Goal: Task Accomplishment & Management: Use online tool/utility

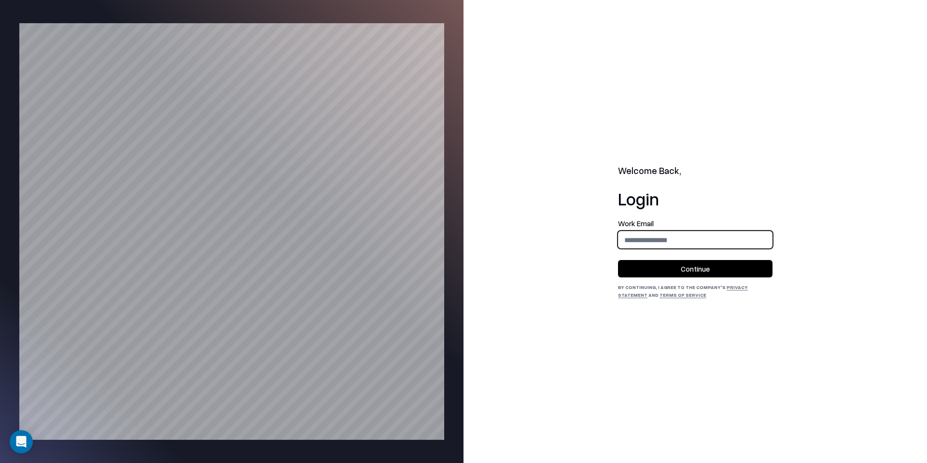
click at [660, 235] on input "email" at bounding box center [696, 240] width 154 height 18
type input "**********"
click at [687, 272] on button "Continue" at bounding box center [695, 268] width 155 height 17
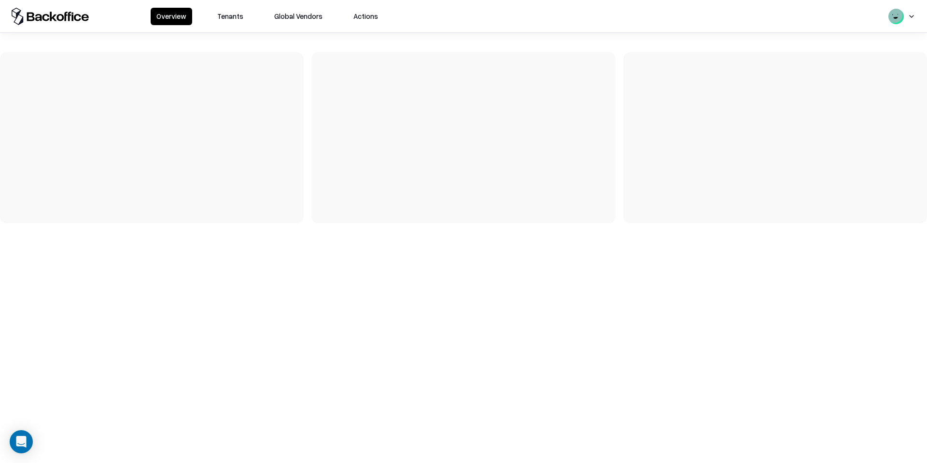
click at [234, 14] on button "Tenants" at bounding box center [231, 16] width 38 height 17
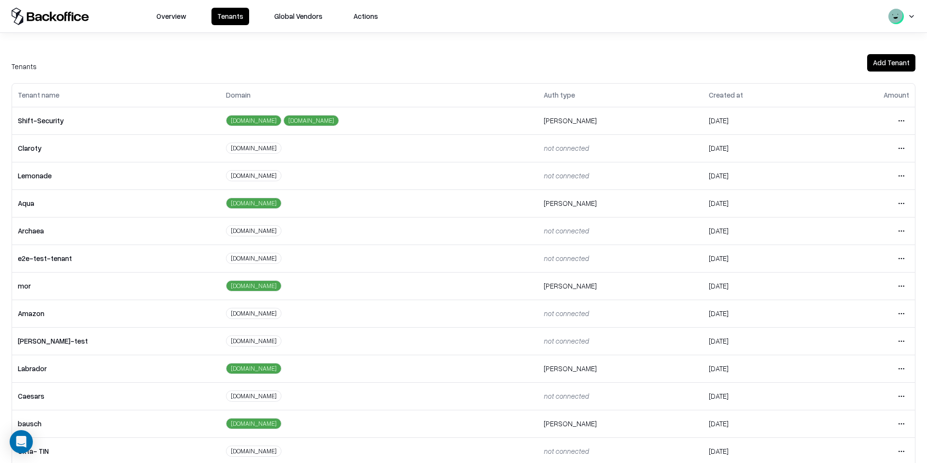
scroll to position [47, 0]
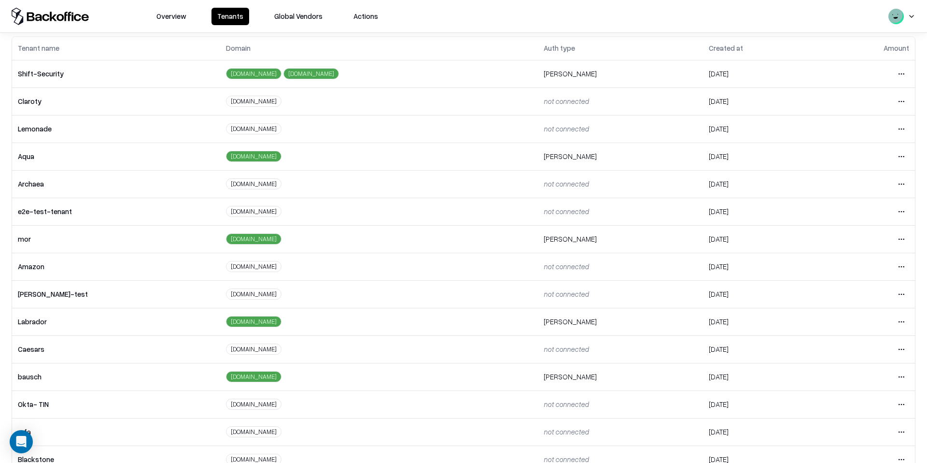
click at [226, 351] on div "caesars.com" at bounding box center [254, 348] width 56 height 11
click at [226, 377] on div "bausch.com" at bounding box center [254, 376] width 56 height 11
click at [920, 335] on div "Tenant name Domain Auth type Created at Amount Shift-Security pulse-security.io…" at bounding box center [463, 282] width 927 height 492
click at [902, 348] on html "Overview Tenants Global Vendors Actions Tenants Add Tenant Tenant name Domain A…" at bounding box center [463, 231] width 927 height 463
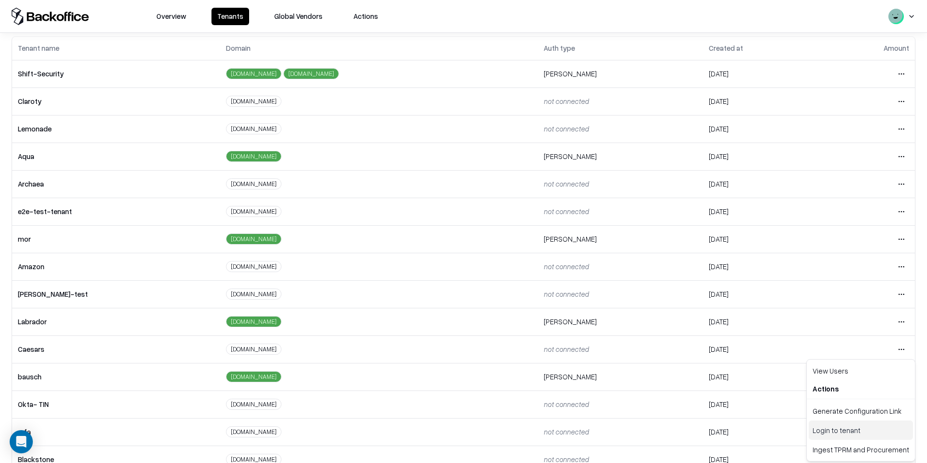
click at [819, 428] on div "Login to tenant" at bounding box center [861, 429] width 104 height 19
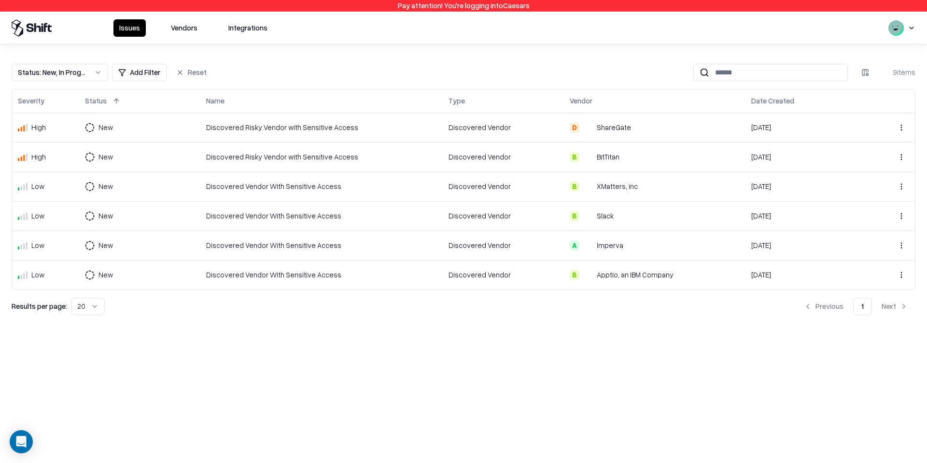
click at [188, 31] on button "Vendors" at bounding box center [184, 27] width 38 height 17
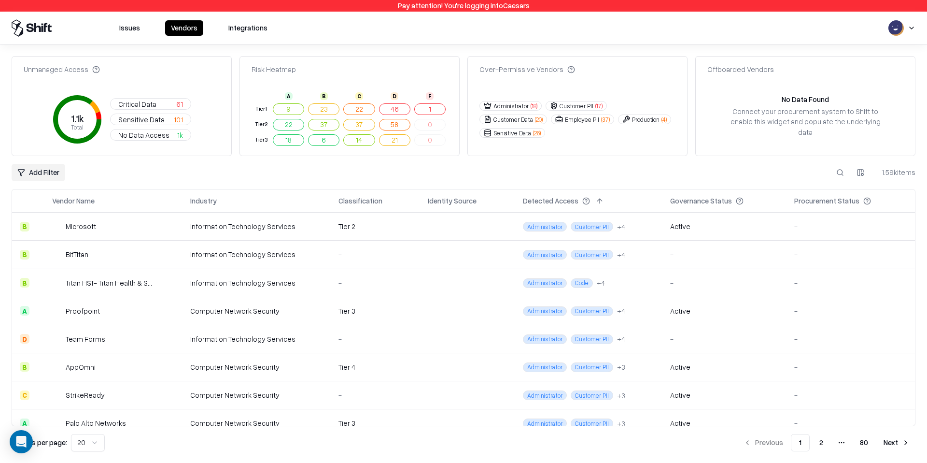
click at [121, 30] on button "Issues" at bounding box center [130, 27] width 32 height 15
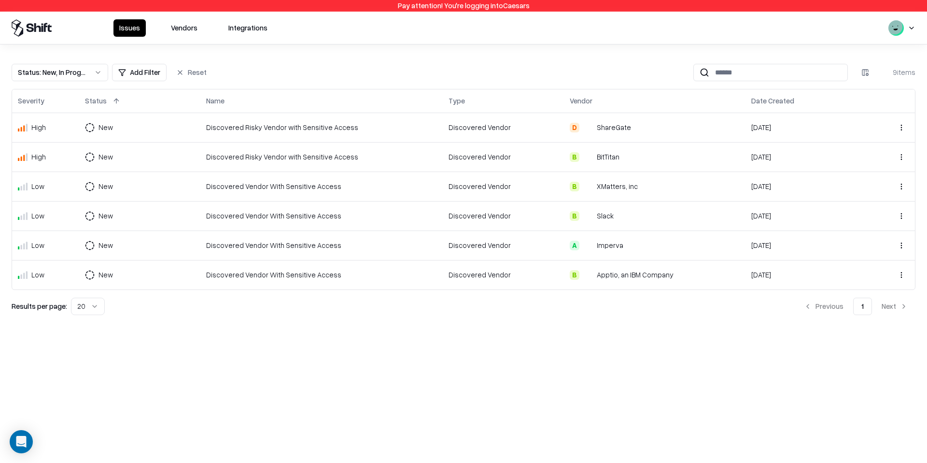
click at [97, 72] on button "Status : New, In Progress" at bounding box center [60, 72] width 97 height 17
click at [182, 74] on html "Pay attention! You're logging into Caesars Issues Vendors Integrations Status :…" at bounding box center [463, 231] width 927 height 463
click at [183, 74] on button "Reset" at bounding box center [192, 72] width 42 height 17
click at [185, 75] on button "Reset" at bounding box center [192, 72] width 42 height 17
click at [102, 74] on button "Status : New, In Progress" at bounding box center [60, 72] width 97 height 17
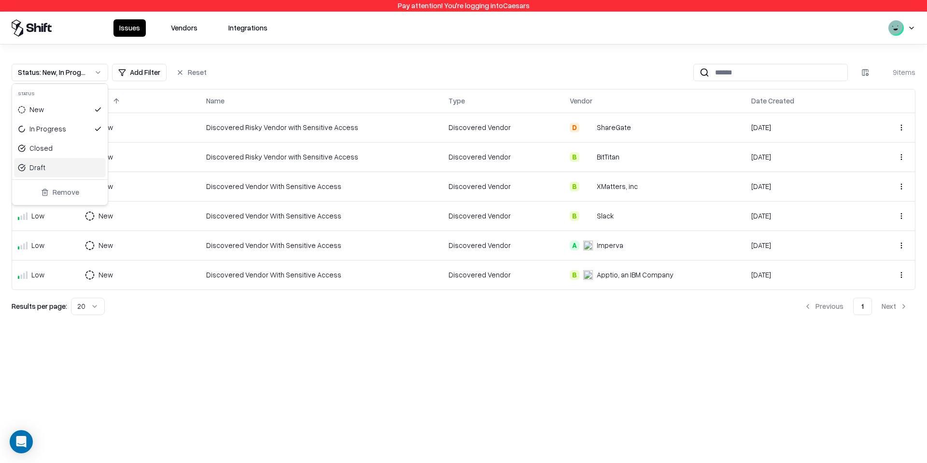
click at [85, 195] on button "Remove" at bounding box center [60, 192] width 88 height 17
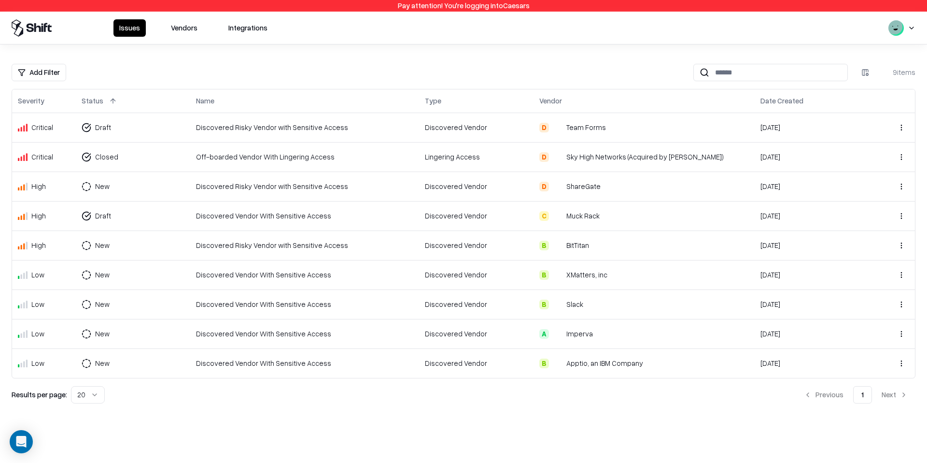
click at [175, 26] on button "Vendors" at bounding box center [184, 27] width 38 height 17
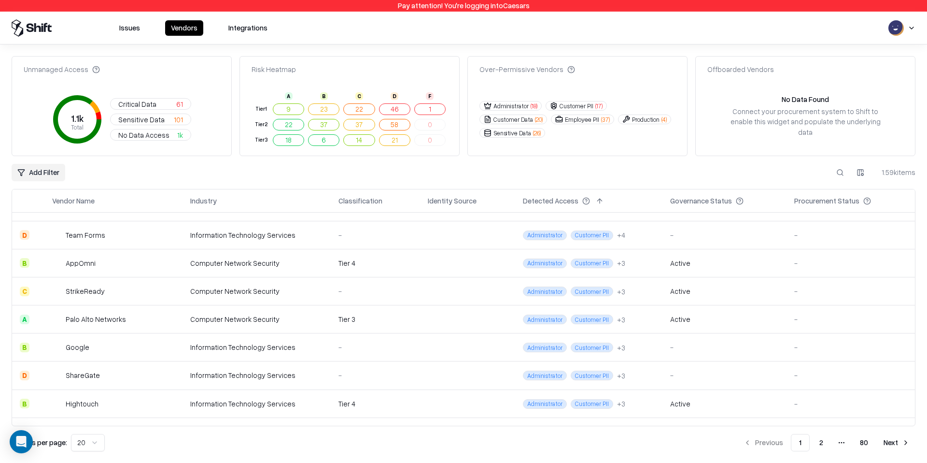
scroll to position [349, 0]
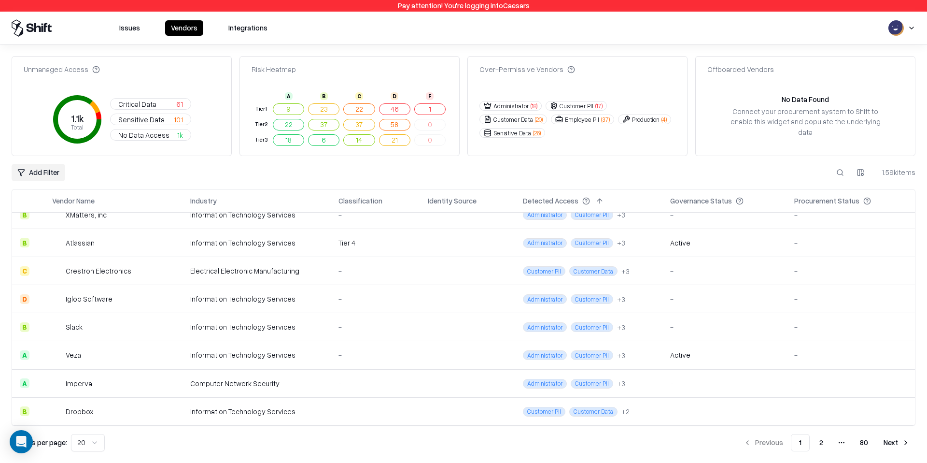
click at [821, 440] on button "2" at bounding box center [821, 442] width 19 height 17
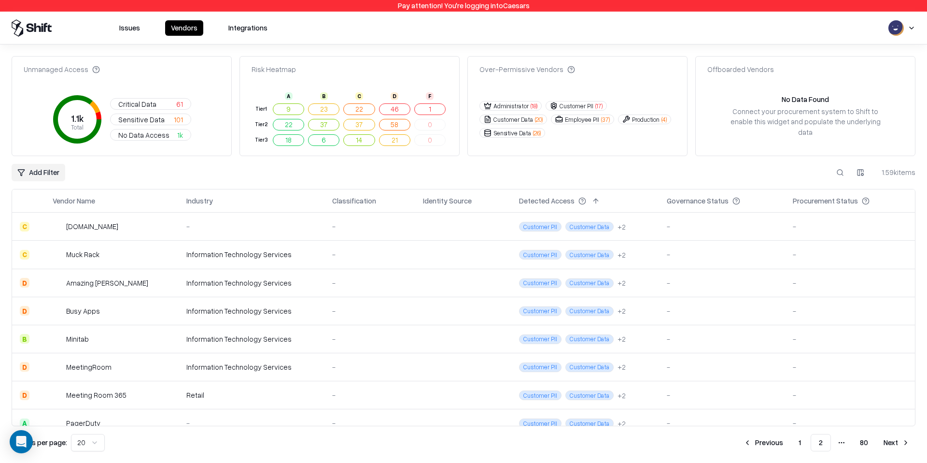
click at [269, 257] on div "Information Technology Services" at bounding box center [251, 254] width 130 height 10
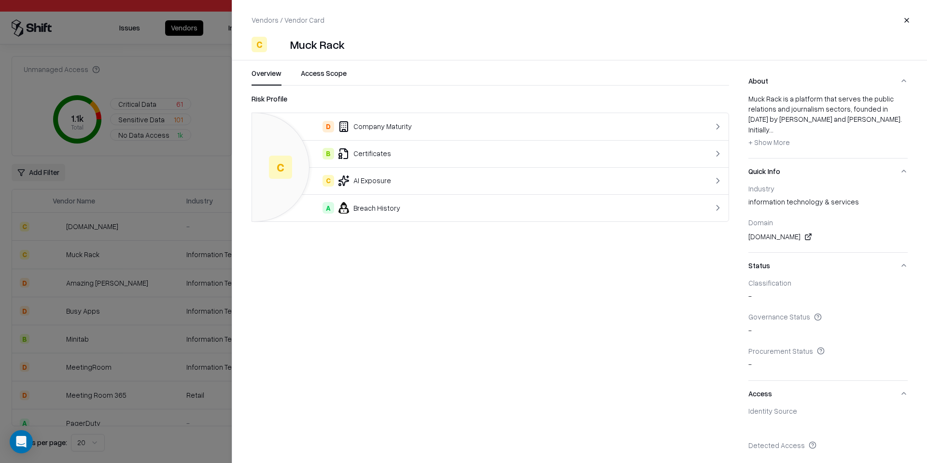
click at [340, 78] on button "Access Scope" at bounding box center [324, 76] width 46 height 17
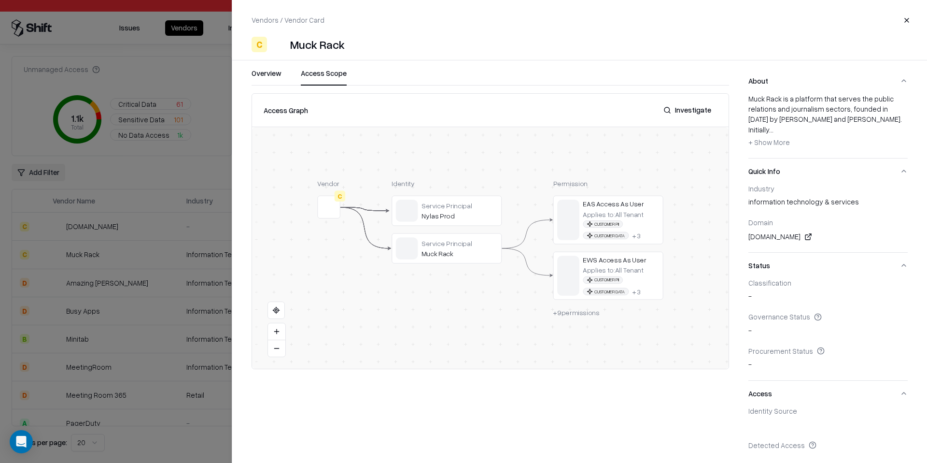
click at [910, 21] on button "Close" at bounding box center [906, 20] width 17 height 17
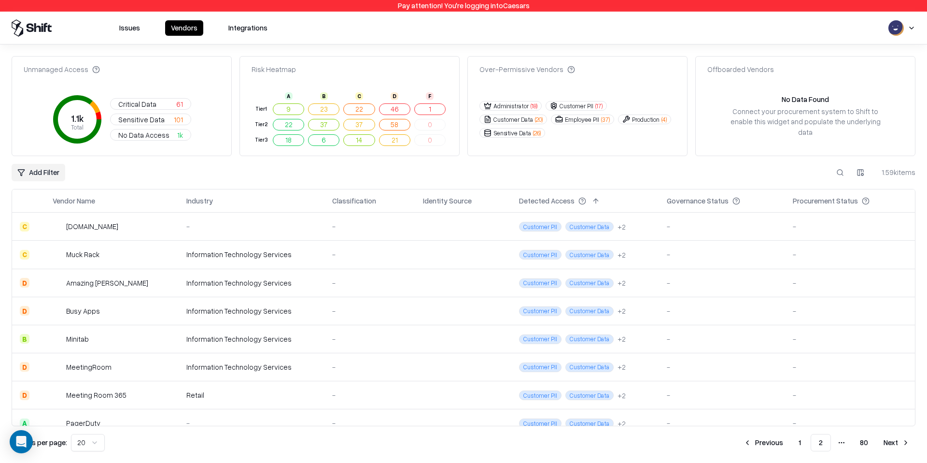
click at [123, 31] on button "Issues" at bounding box center [130, 27] width 32 height 15
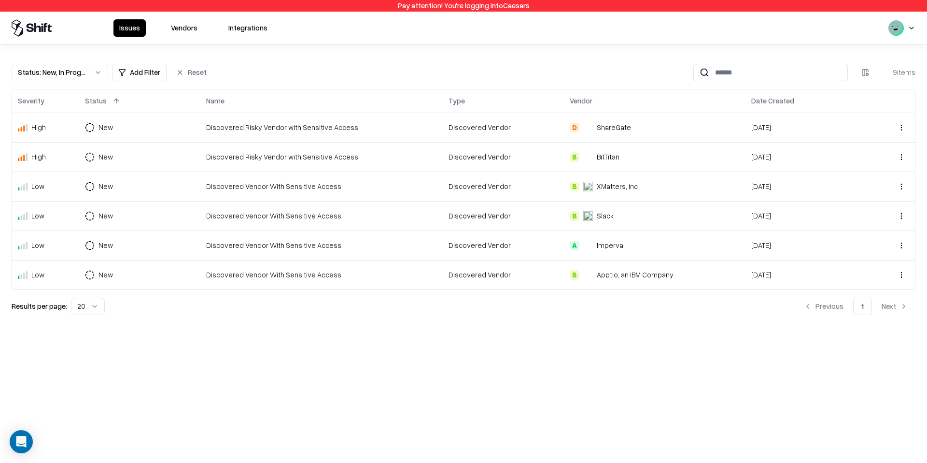
click at [81, 71] on div "Status : New, In Progress" at bounding box center [52, 72] width 69 height 10
click at [365, 49] on html "Pay attention! You're logging into Caesars Issues Vendors Integrations Status :…" at bounding box center [463, 231] width 927 height 463
click at [96, 72] on button "Status : New, In Progress" at bounding box center [60, 72] width 97 height 17
click at [85, 191] on button "Remove" at bounding box center [60, 192] width 88 height 17
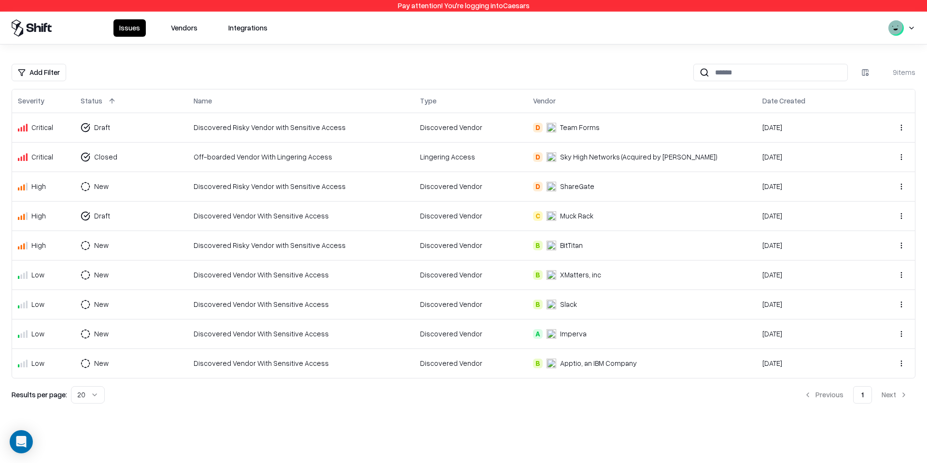
click at [59, 70] on html "Pay attention! You're logging into Caesars Issues Vendors Integrations Add Filt…" at bounding box center [463, 231] width 927 height 463
click at [176, 27] on html "Pay attention! You're logging into Caesars Issues Vendors Integrations Add Filt…" at bounding box center [463, 231] width 927 height 463
click at [175, 31] on button "Vendors" at bounding box center [184, 27] width 38 height 17
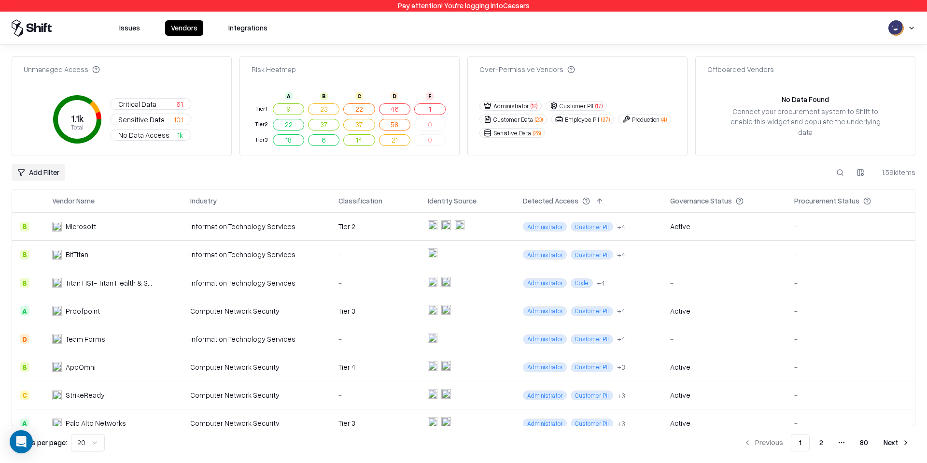
click at [132, 26] on button "Issues" at bounding box center [130, 27] width 32 height 15
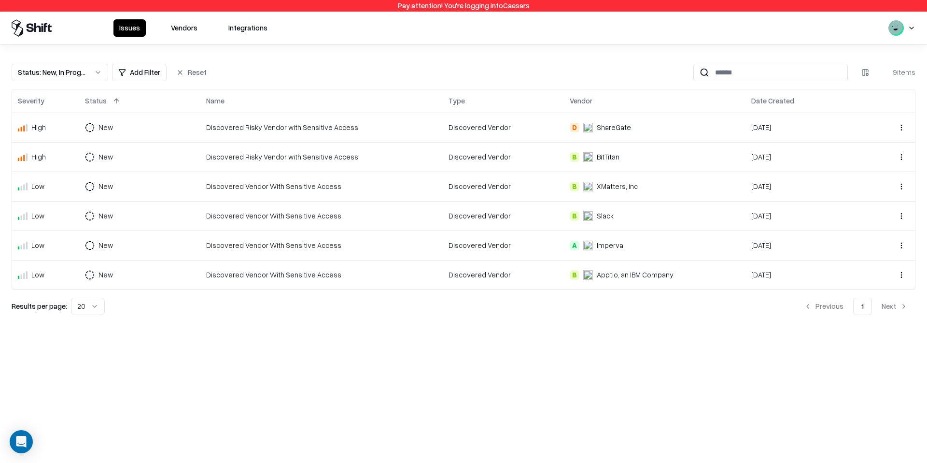
click at [909, 74] on div "9 items" at bounding box center [896, 72] width 39 height 10
click at [182, 74] on button "Reset" at bounding box center [192, 72] width 42 height 17
click at [80, 72] on div "Status : New, In Progress" at bounding box center [52, 72] width 69 height 10
click at [69, 191] on button "Remove" at bounding box center [60, 192] width 88 height 17
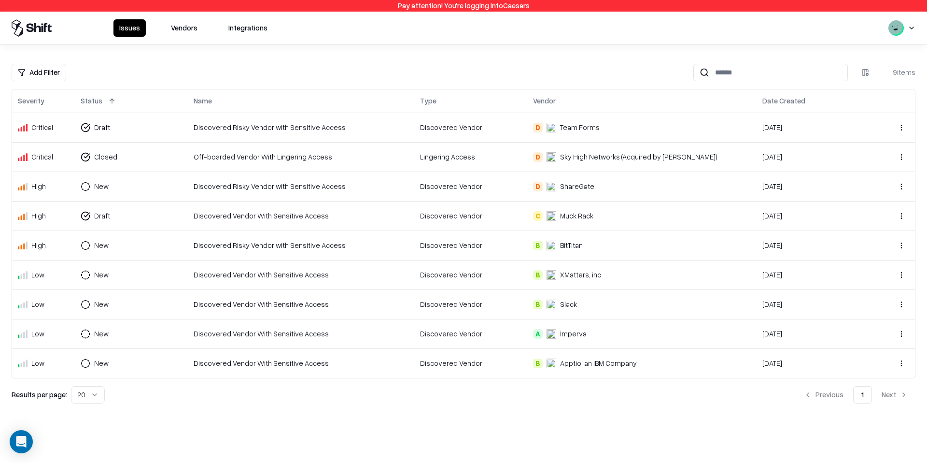
click at [178, 35] on button "Vendors" at bounding box center [184, 27] width 38 height 17
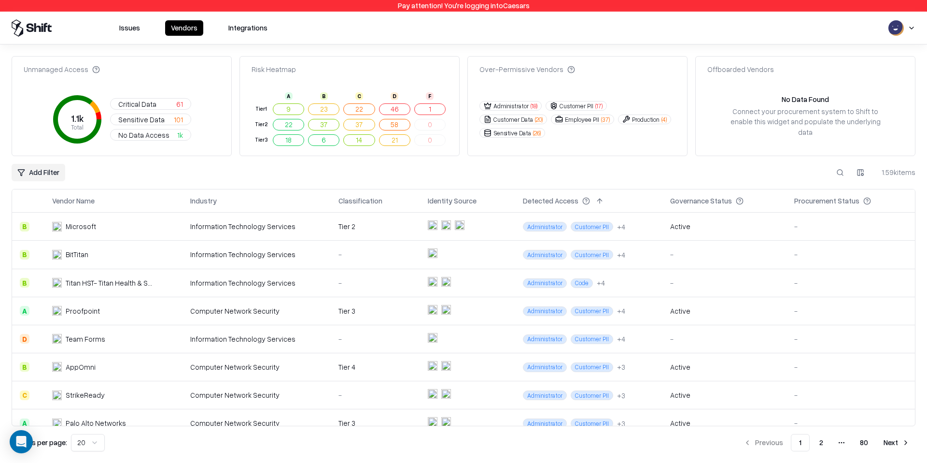
click at [134, 25] on button "Issues" at bounding box center [130, 27] width 32 height 15
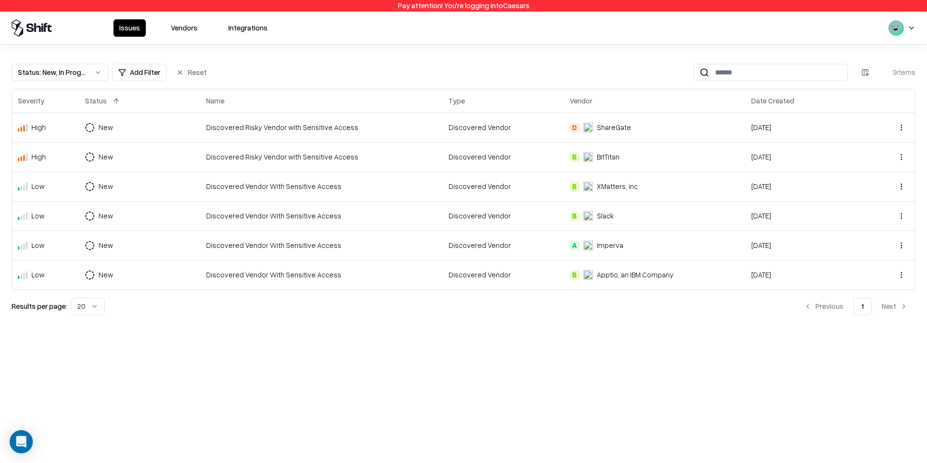
click at [87, 80] on button "Status : New, In Progress" at bounding box center [60, 72] width 97 height 17
click at [86, 198] on button "Remove" at bounding box center [60, 192] width 88 height 17
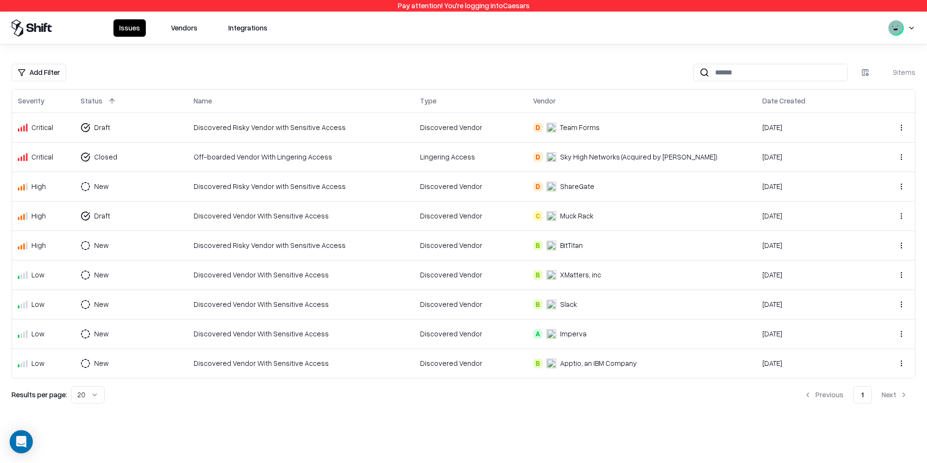
click at [40, 74] on html "Pay attention! You're logging into Caesars Issues Vendors Integrations Add Filt…" at bounding box center [463, 231] width 927 height 463
click at [182, 18] on html "Pay attention! You're logging into Caesars Issues Vendors Integrations Add Filt…" at bounding box center [463, 231] width 927 height 463
click at [182, 28] on button "Vendors" at bounding box center [184, 27] width 38 height 17
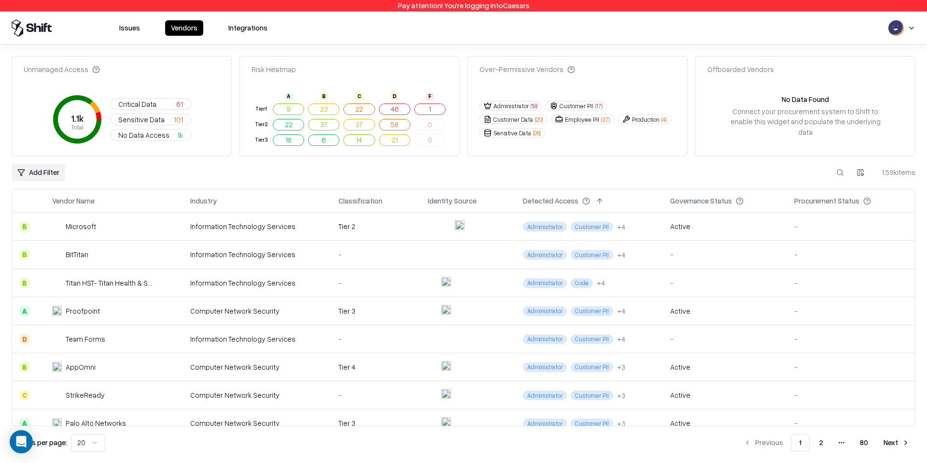
click at [133, 29] on button "Issues" at bounding box center [130, 27] width 32 height 15
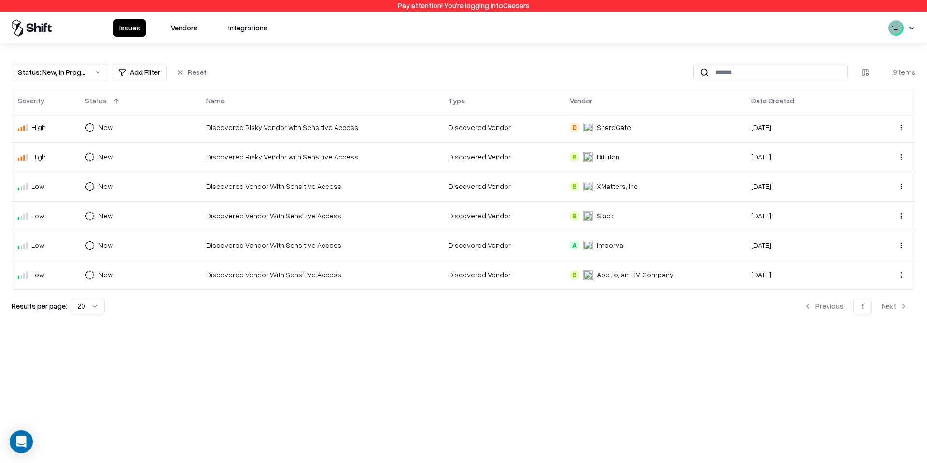
click at [97, 73] on button "Status : New, In Progress" at bounding box center [60, 72] width 97 height 17
click at [72, 196] on button "Remove" at bounding box center [60, 192] width 88 height 17
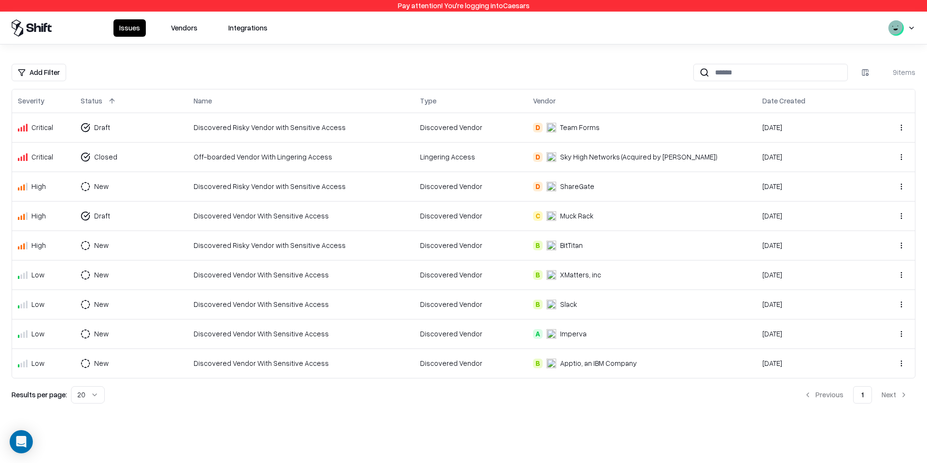
click at [61, 71] on html "Pay attention! You're logging into Caesars Issues Vendors Integrations Add Filt…" at bounding box center [463, 231] width 927 height 463
click at [52, 125] on div "Status" at bounding box center [65, 127] width 103 height 19
click at [53, 75] on html "Pay attention! You're logging into Caesars Issues Vendors Integrations Status A…" at bounding box center [463, 231] width 927 height 463
click at [53, 75] on button "Status" at bounding box center [37, 72] width 50 height 17
click at [56, 125] on div "In Progress" at bounding box center [47, 129] width 37 height 10
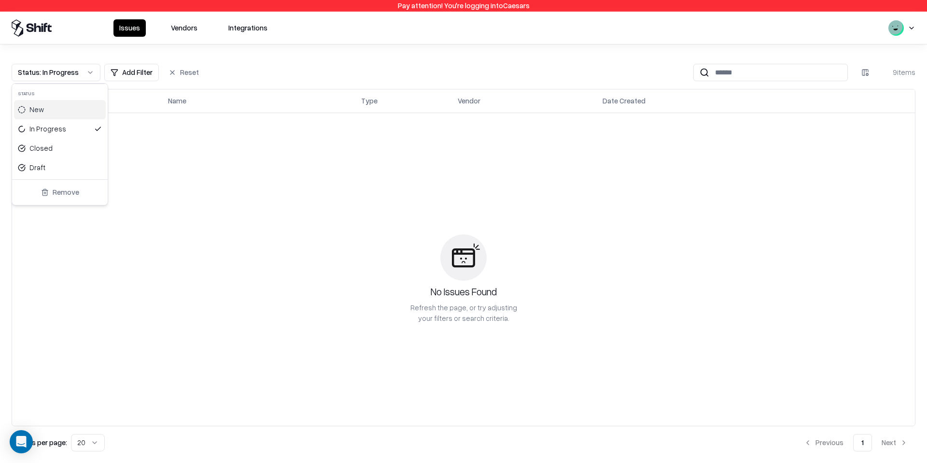
click at [59, 74] on html "Pay attention! You're logging into Caesars Issues Vendors Integrations Status :…" at bounding box center [463, 231] width 927 height 463
click at [81, 75] on button "Status : In Progress" at bounding box center [56, 72] width 89 height 17
click at [67, 107] on div "New" at bounding box center [60, 109] width 92 height 19
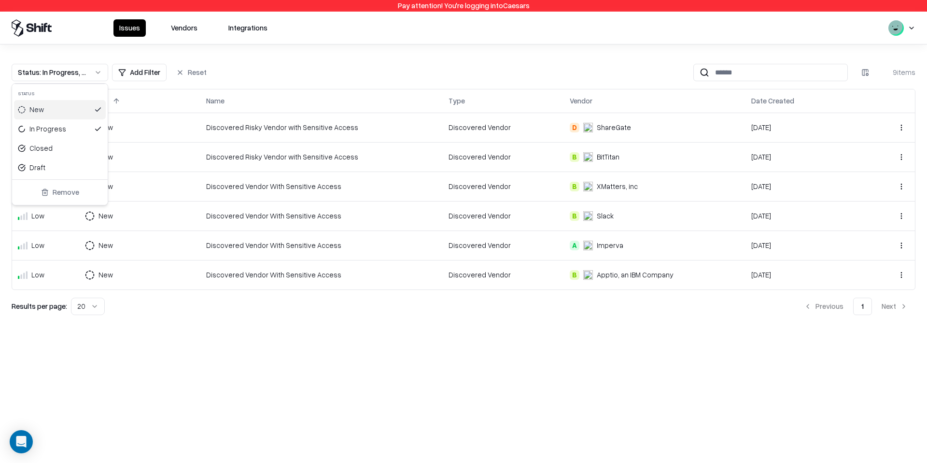
click at [241, 64] on html "Pay attention! You're logging into Caesars Issues Vendors Integrations Status :…" at bounding box center [463, 231] width 927 height 463
click at [183, 28] on button "Vendors" at bounding box center [184, 27] width 38 height 17
